Goal: Task Accomplishment & Management: Manage account settings

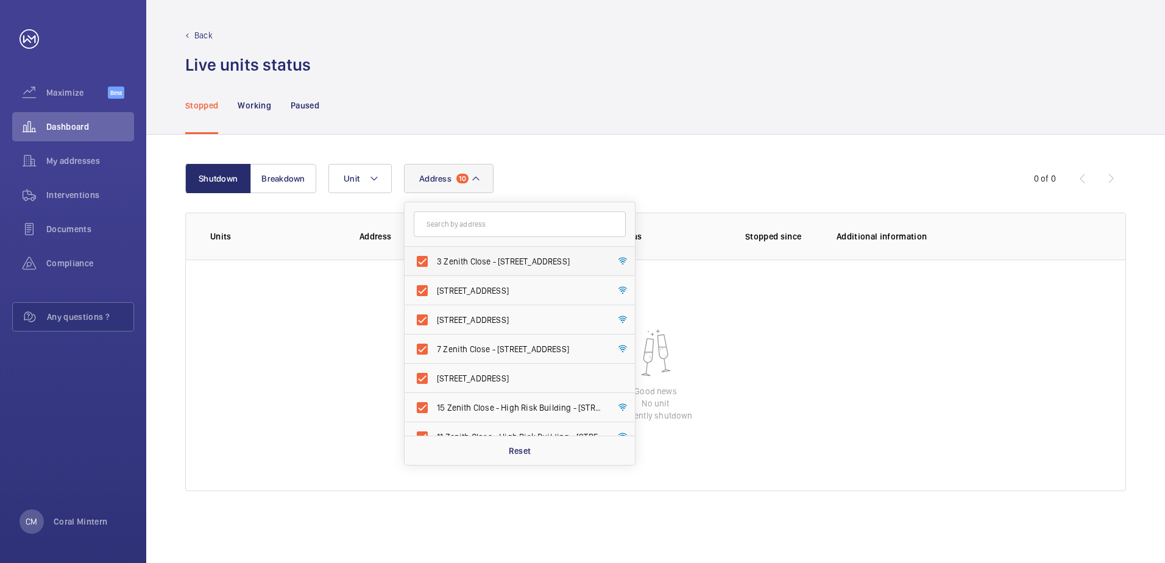
click at [516, 266] on span "3 Zenith Close - [STREET_ADDRESS]" at bounding box center [521, 261] width 168 height 12
click at [434, 266] on input "3 Zenith Close - [STREET_ADDRESS]" at bounding box center [422, 261] width 24 height 24
checkbox input "false"
click at [523, 283] on label "[STREET_ADDRESS]" at bounding box center [511, 290] width 212 height 29
click at [434, 283] on input "[STREET_ADDRESS]" at bounding box center [422, 290] width 24 height 24
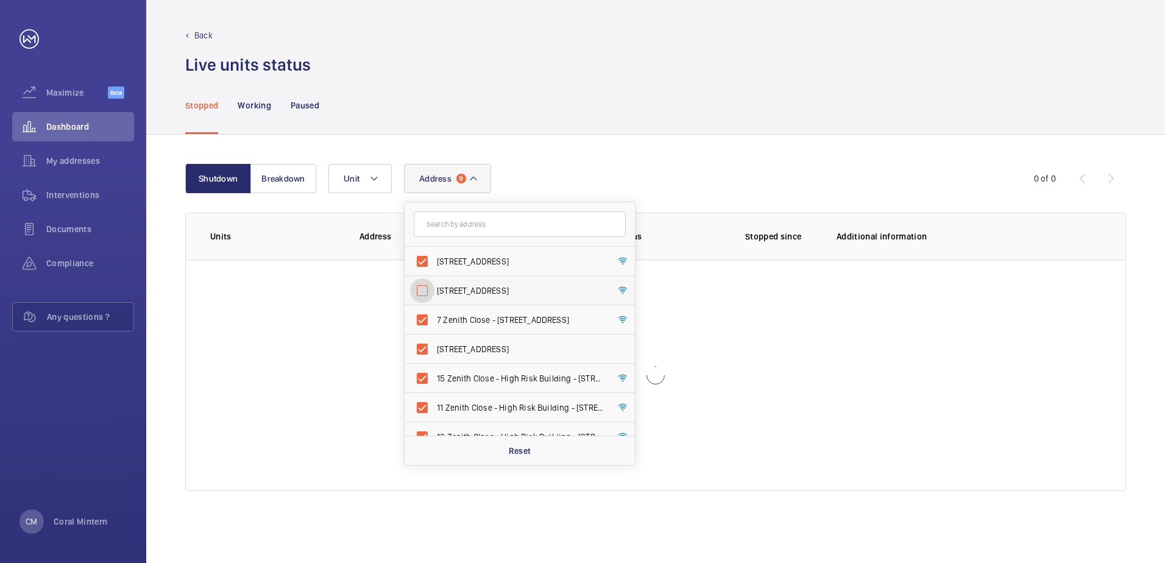
checkbox input "false"
click at [516, 442] on div "Reset" at bounding box center [520, 450] width 230 height 29
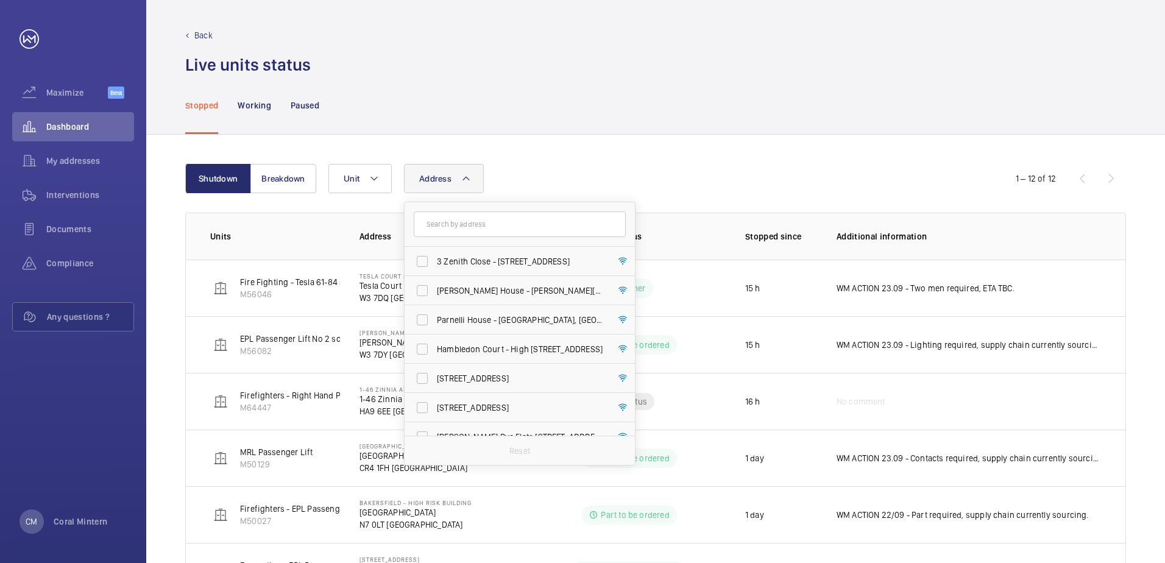
click at [522, 452] on p "Reset" at bounding box center [519, 451] width 21 height 12
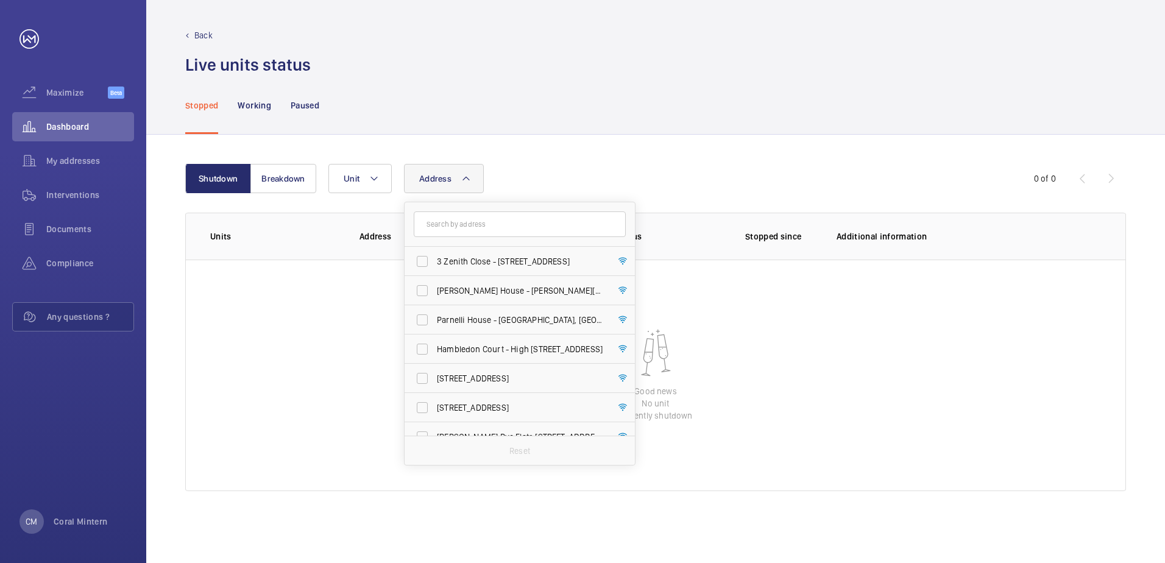
click at [630, 173] on div "Address [STREET_ADDRESS] [PERSON_NAME][GEOGRAPHIC_DATA] - [PERSON_NAME][GEOGRAP…" at bounding box center [653, 178] width 651 height 29
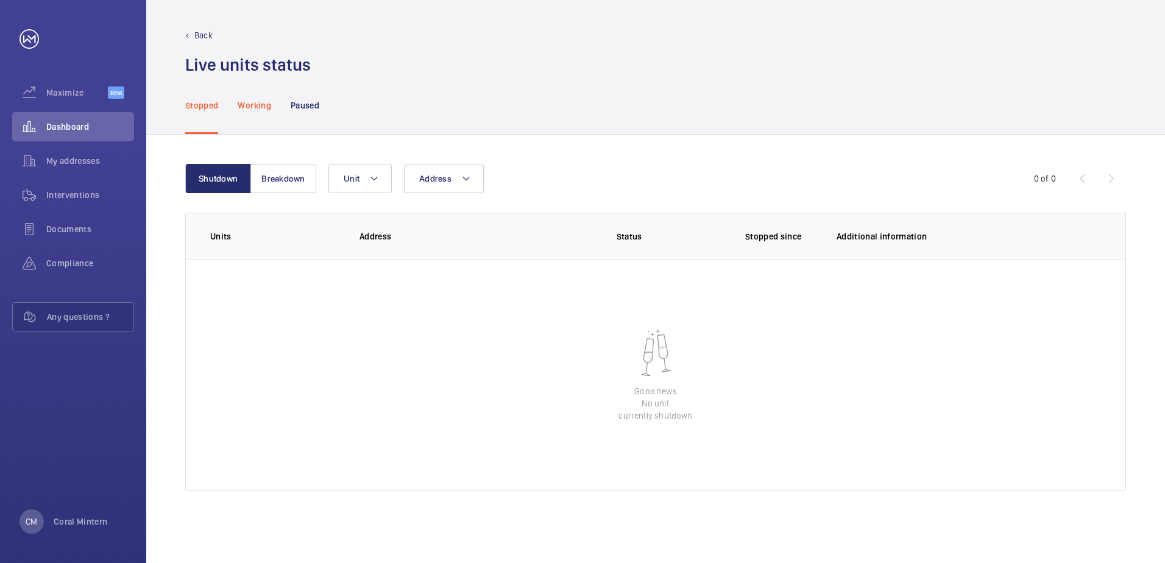
click at [271, 97] on div "Working" at bounding box center [254, 105] width 33 height 58
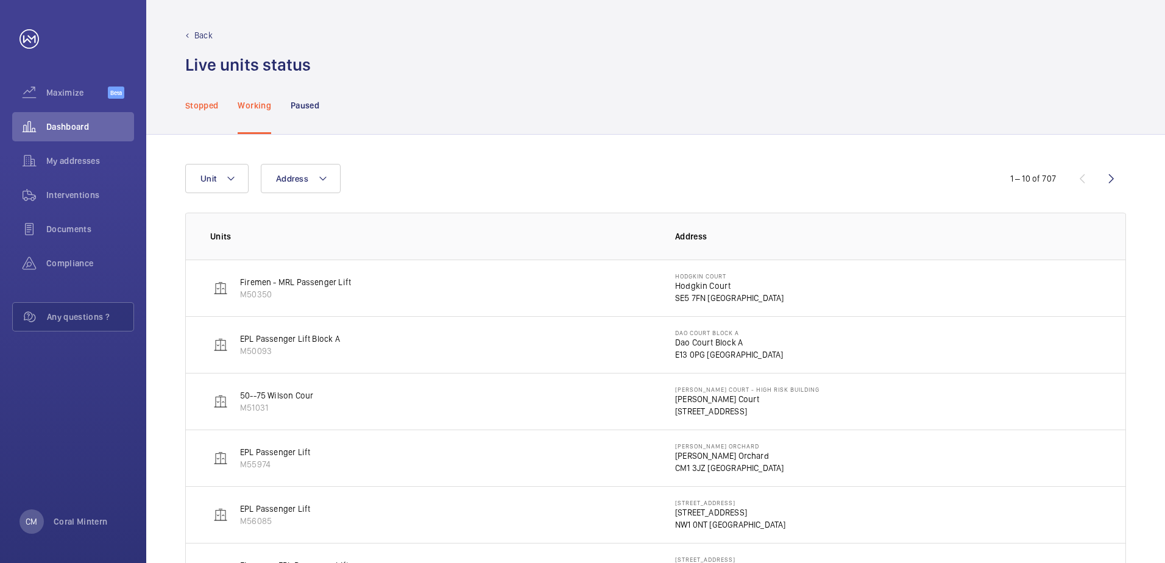
click at [204, 97] on div "Stopped" at bounding box center [201, 105] width 33 height 58
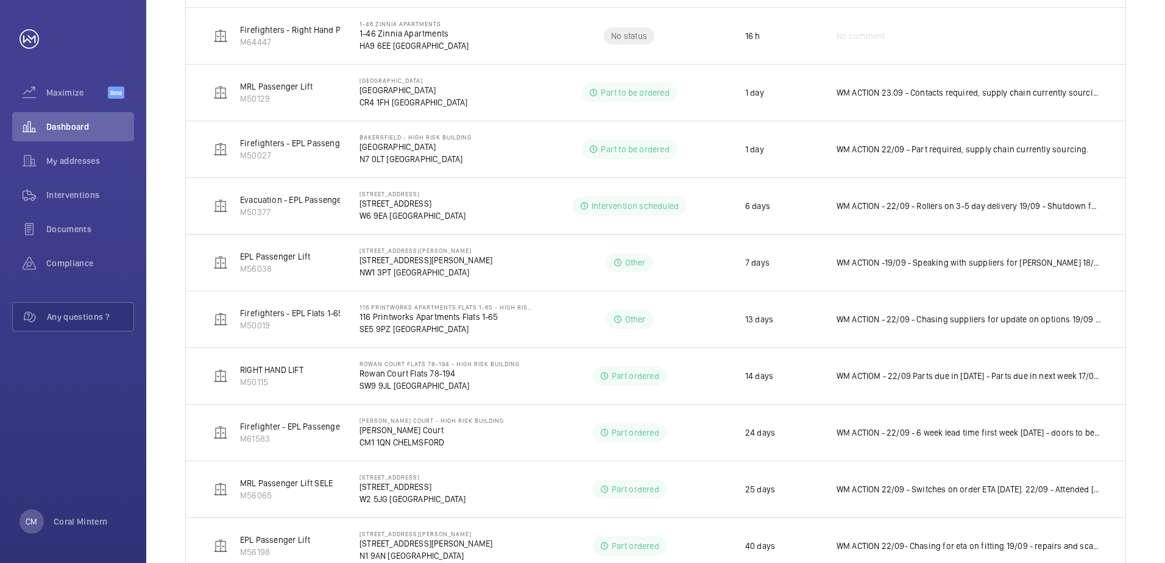
scroll to position [122, 0]
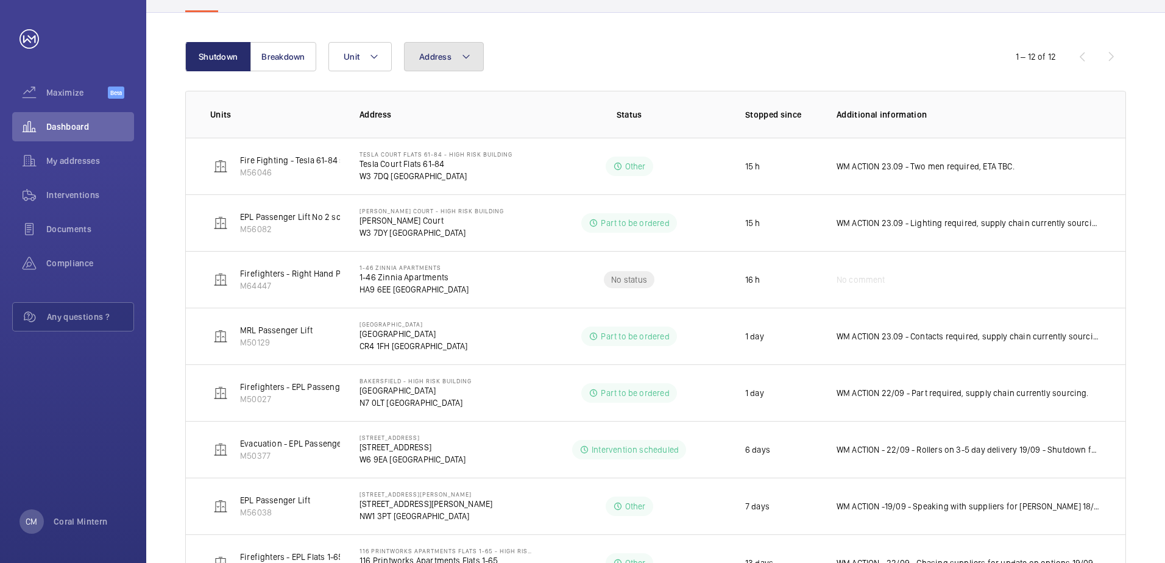
click at [447, 59] on span "Address" at bounding box center [435, 57] width 32 height 10
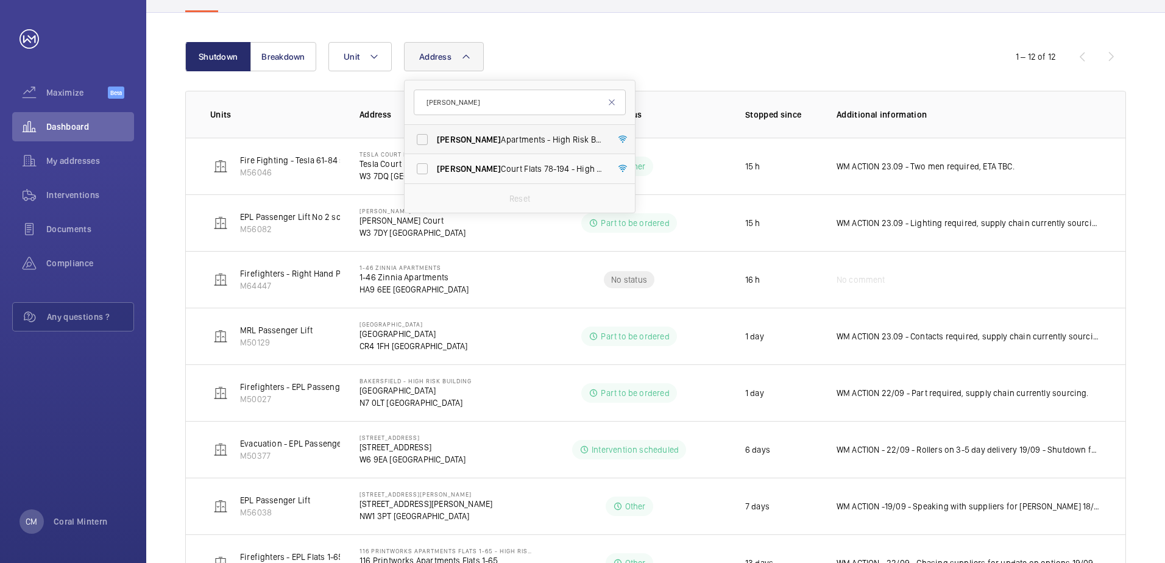
type input "[PERSON_NAME]"
click at [508, 135] on span "Rowan Apartments - High Risk Building - [GEOGRAPHIC_DATA] 1FS" at bounding box center [521, 139] width 168 height 12
click at [434, 135] on input "Rowan Apartments - High Risk Building - [GEOGRAPHIC_DATA] 1FS" at bounding box center [422, 139] width 24 height 24
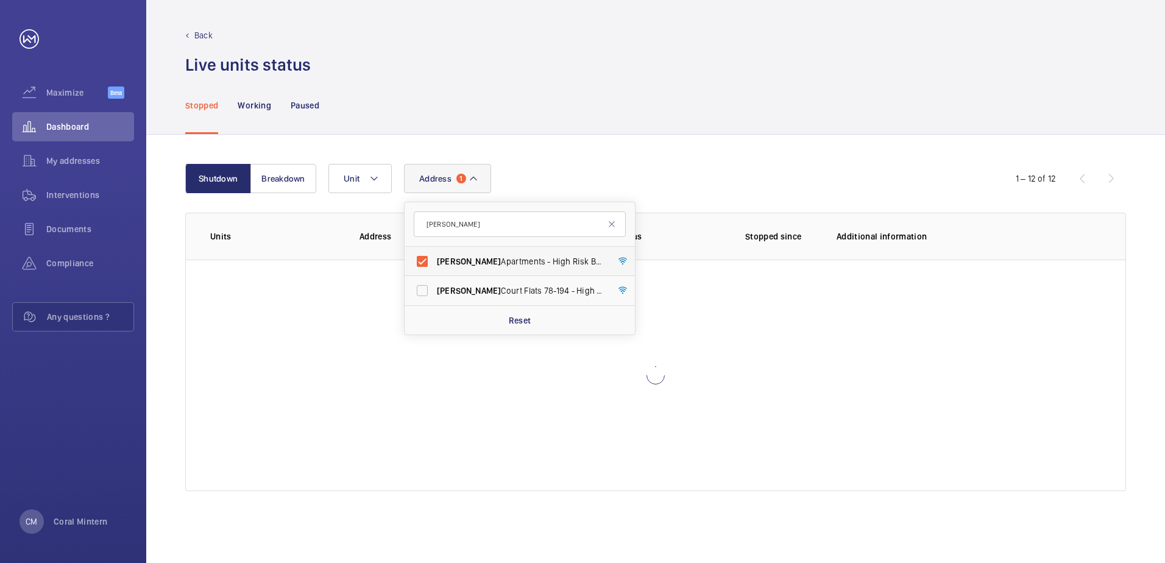
click at [510, 264] on span "Rowan Apartments - High Risk Building - [GEOGRAPHIC_DATA] 1FS" at bounding box center [521, 261] width 168 height 12
click at [434, 264] on input "Rowan Apartments - High Risk Building - [GEOGRAPHIC_DATA] 1FS" at bounding box center [422, 261] width 24 height 24
checkbox input "false"
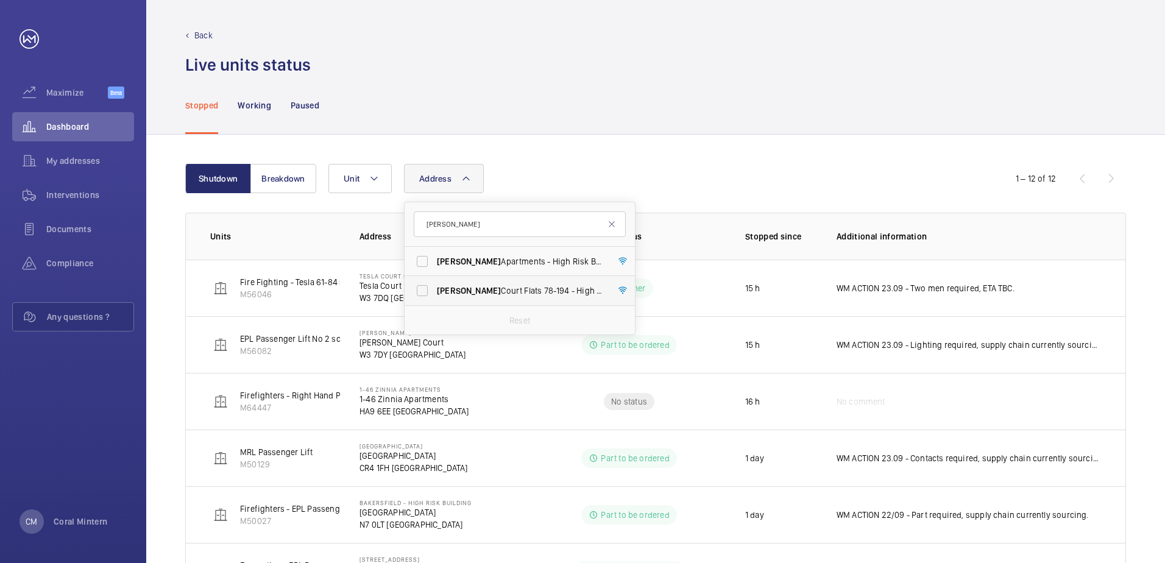
click at [509, 282] on label "Rowan Court Flats [STREET_ADDRESS]" at bounding box center [511, 290] width 212 height 29
click at [434, 282] on input "Rowan Court Flats [STREET_ADDRESS]" at bounding box center [422, 290] width 24 height 24
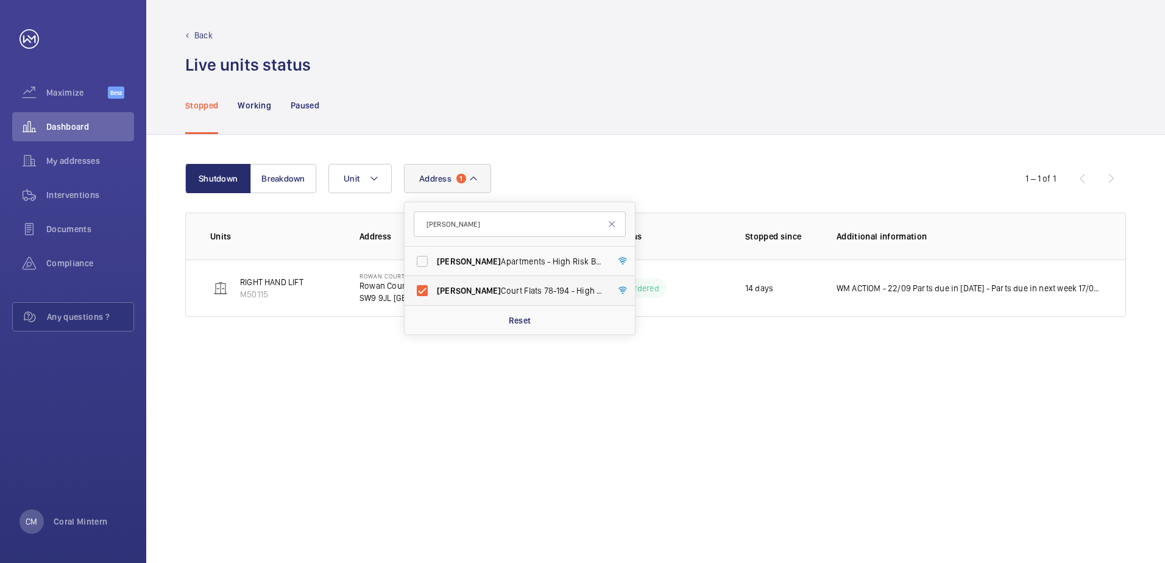
click at [508, 277] on label "Rowan Court Flats [STREET_ADDRESS]" at bounding box center [511, 290] width 212 height 29
click at [434, 278] on input "Rowan Court Flats [STREET_ADDRESS]" at bounding box center [422, 290] width 24 height 24
checkbox input "false"
